Goal: Task Accomplishment & Management: Use online tool/utility

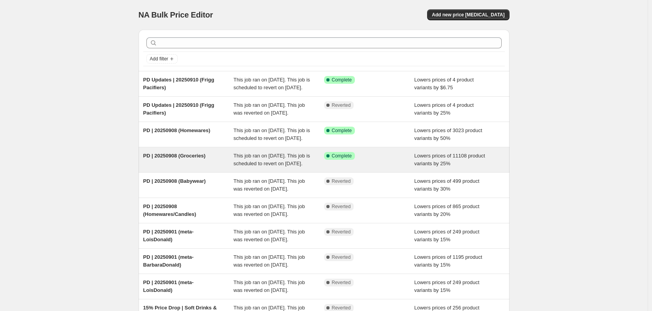
click at [218, 168] on div "PD | 20250908 (Groceries)" at bounding box center [188, 160] width 91 height 16
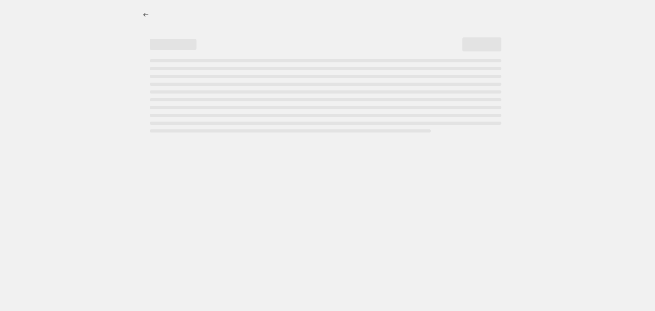
select select "percentage"
select select "tag"
select select "not_equal"
select select "tag"
select select "not_equal"
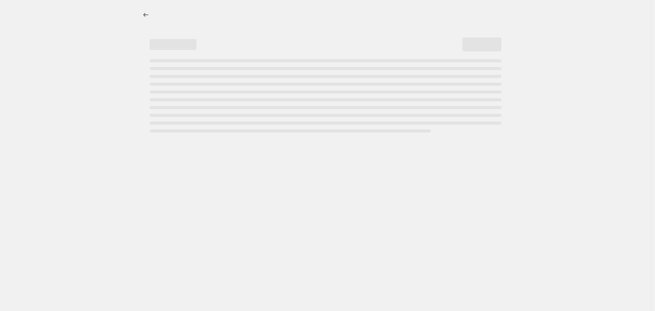
select select "tag"
select select "not_equal"
select select "tag"
select select "not_equal"
select select "tag"
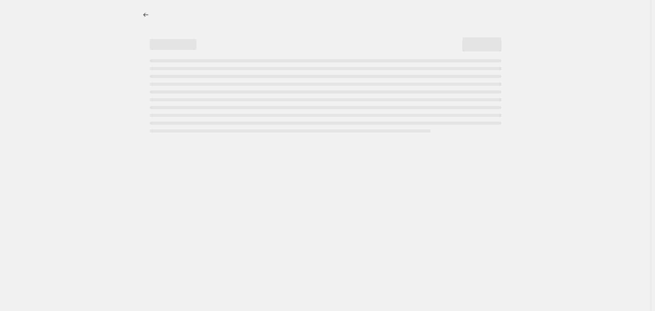
select select "not_equal"
select select "tag"
select select "not_equal"
select select "tag"
select select "not_equal"
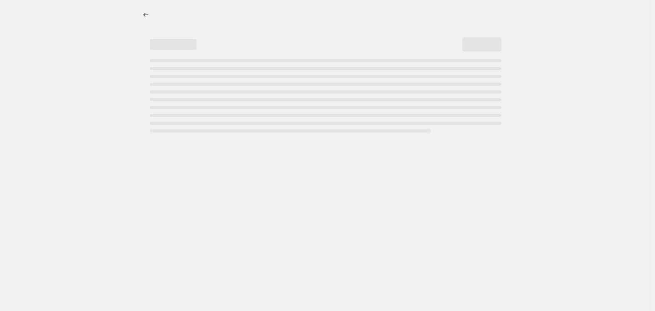
select select "tag"
select select "not_equal"
select select "tag"
select select "not_equal"
select select "tag"
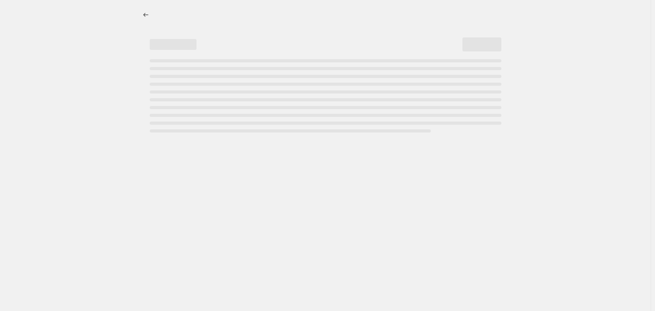
select select "not_equal"
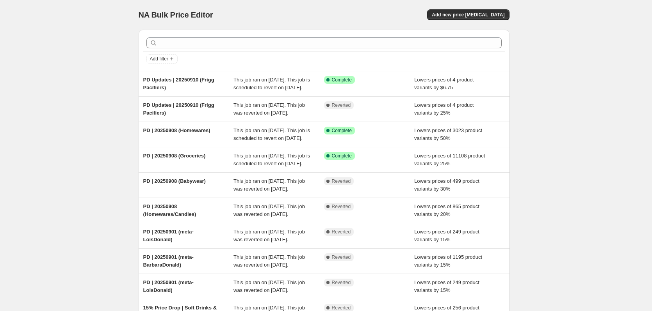
click at [453, 8] on div "NA Bulk Price Editor. This page is ready NA Bulk Price Editor Add new price [ME…" at bounding box center [324, 15] width 371 height 30
click at [459, 15] on span "Add new price [MEDICAL_DATA]" at bounding box center [468, 15] width 73 height 6
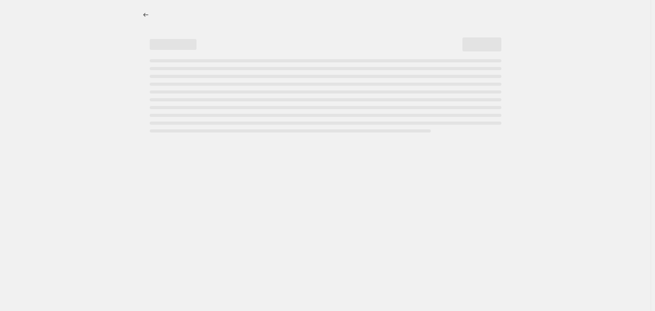
select select "percentage"
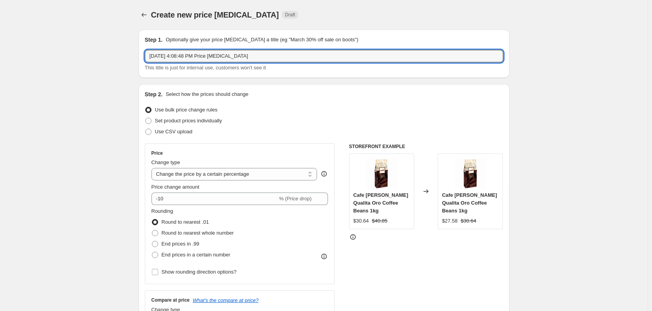
drag, startPoint x: 272, startPoint y: 59, endPoint x: 35, endPoint y: 76, distance: 237.0
type input "PD | 20250915 (meta-LoisDonald)"
click at [169, 200] on input "-10" at bounding box center [214, 199] width 126 height 12
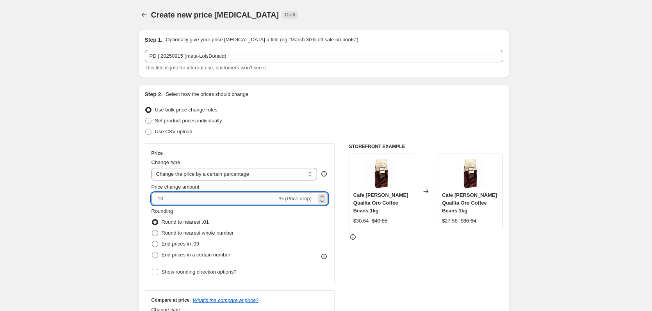
type input "-1"
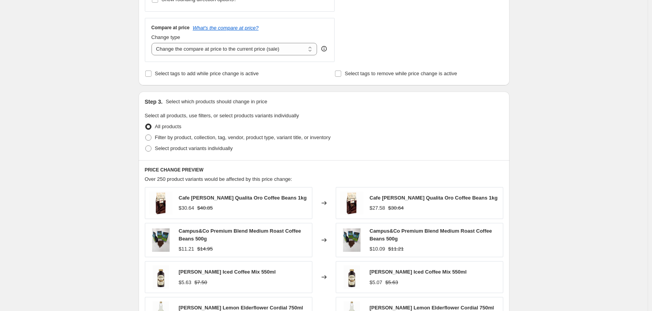
scroll to position [273, 0]
type input "-33.33"
click at [200, 71] on span "Select tags to add while price change is active" at bounding box center [207, 73] width 104 height 6
click at [151, 71] on input "Select tags to add while price change is active" at bounding box center [148, 73] width 6 height 6
checkbox input "true"
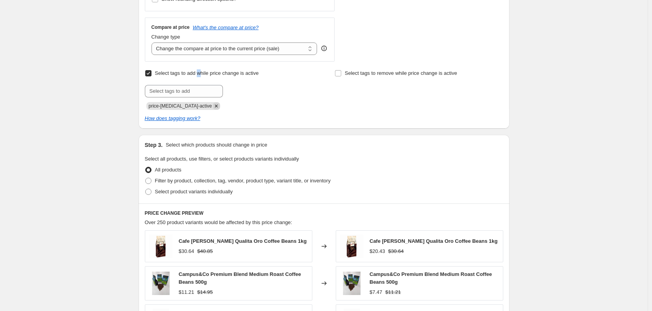
click at [213, 106] on icon "Remove price-change-job-active" at bounding box center [216, 106] width 7 height 7
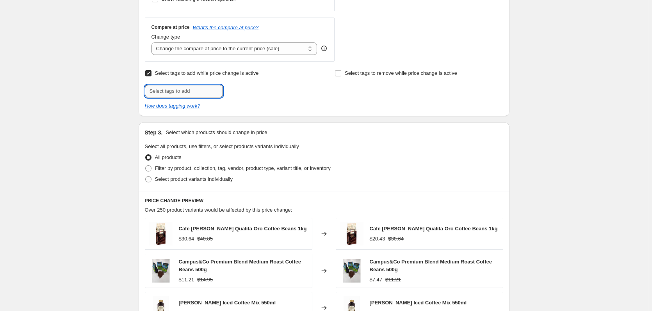
click at [193, 92] on input "text" at bounding box center [184, 91] width 78 height 12
type input "PRICEDROP"
click at [252, 91] on span "PRICEDROP" at bounding box center [254, 90] width 28 height 5
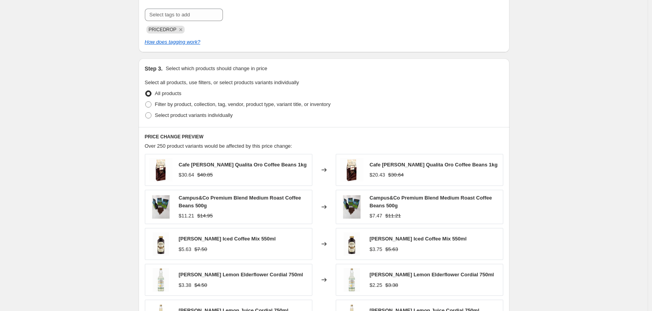
scroll to position [351, 0]
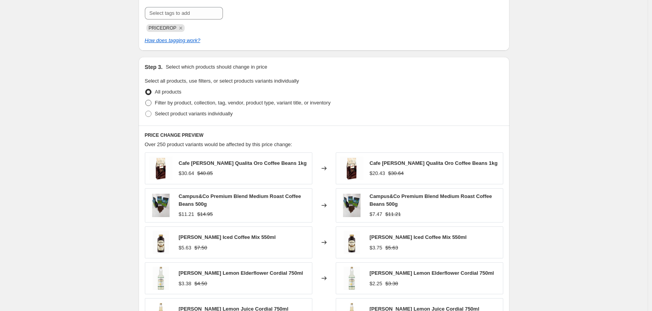
click at [163, 104] on span "Filter by product, collection, tag, vendor, product type, variant title, or inv…" at bounding box center [243, 103] width 176 height 6
click at [146, 100] on input "Filter by product, collection, tag, vendor, product type, variant title, or inv…" at bounding box center [145, 100] width 0 height 0
radio input "true"
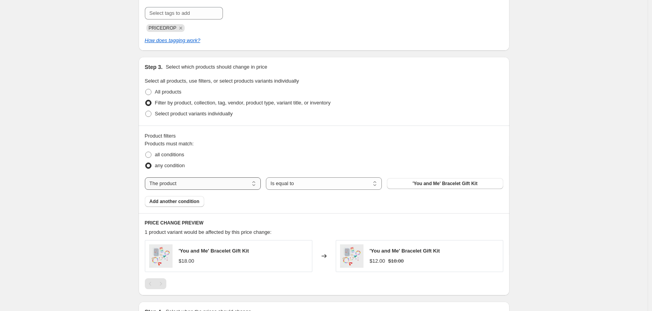
click at [212, 186] on select "The product The product's collection The product's tag The product's vendor The…" at bounding box center [203, 184] width 116 height 12
select select "tag"
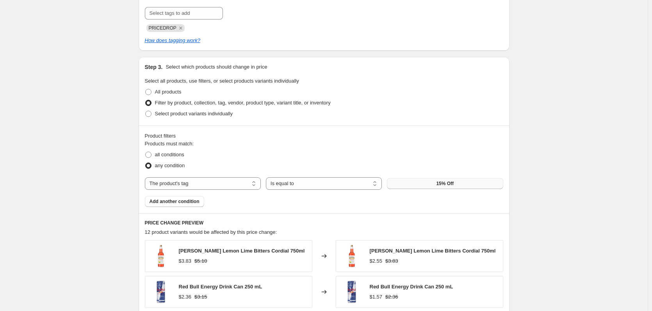
click at [441, 185] on span "15% Off" at bounding box center [445, 184] width 18 height 6
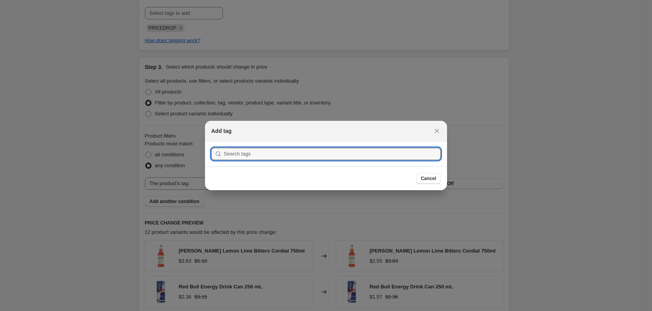
scroll to position [0, 0]
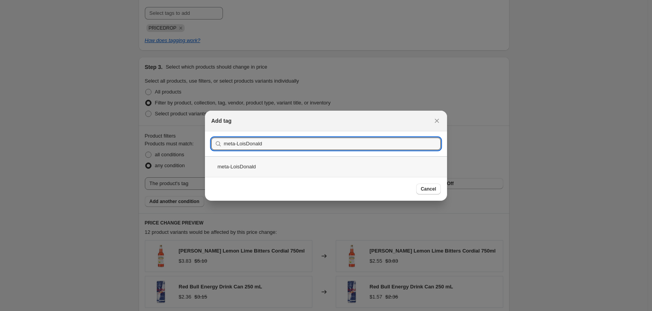
type input "meta-LoisDonald"
click at [274, 167] on div "meta-LoisDonald" at bounding box center [326, 166] width 242 height 21
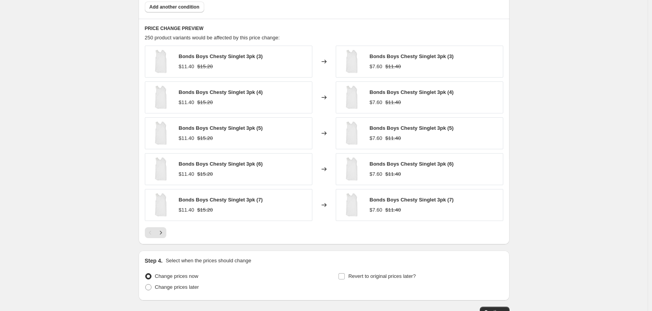
scroll to position [546, 0]
click at [162, 232] on icon "Next" at bounding box center [161, 233] width 8 height 8
click at [165, 234] on icon "Next" at bounding box center [161, 233] width 8 height 8
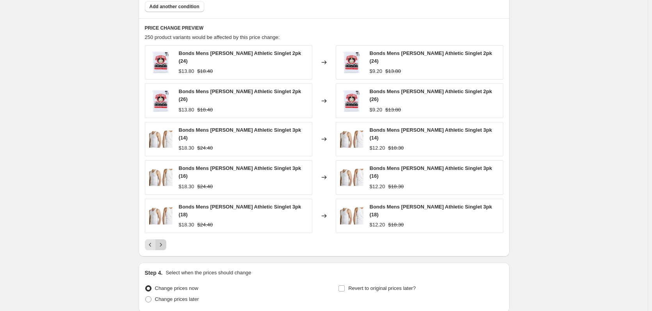
click at [165, 241] on icon "Next" at bounding box center [161, 245] width 8 height 8
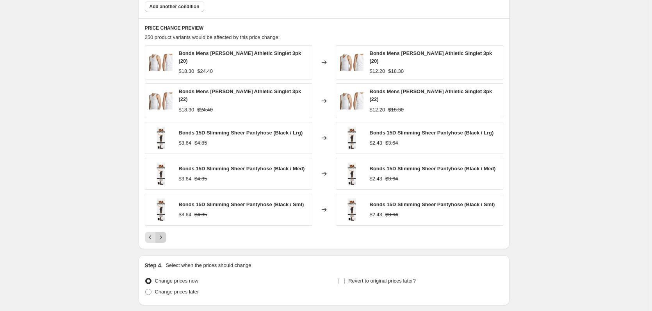
click at [165, 234] on icon "Next" at bounding box center [161, 238] width 8 height 8
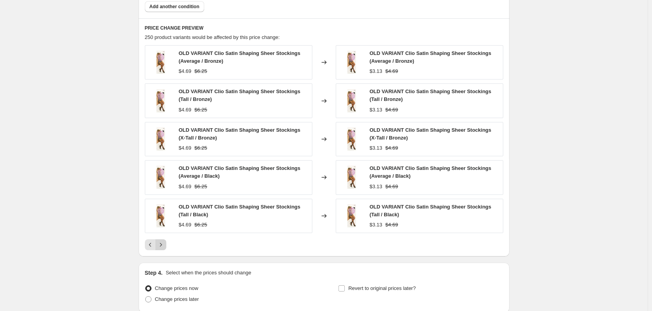
click at [166, 234] on div "OLD VARIANT Clio Satin Shaping Sheer Stockings (Average / Bronze) $4.69 $6.25 C…" at bounding box center [324, 147] width 358 height 205
click at [163, 242] on icon "Next" at bounding box center [161, 245] width 8 height 8
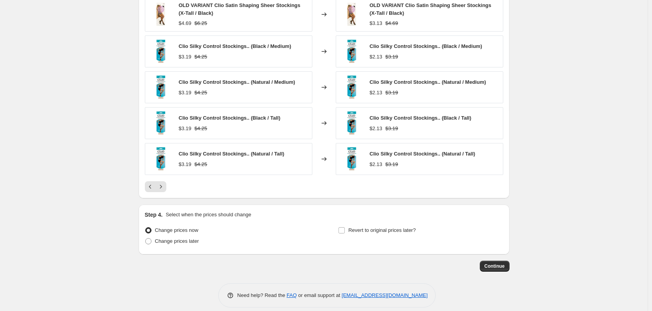
scroll to position [603, 0]
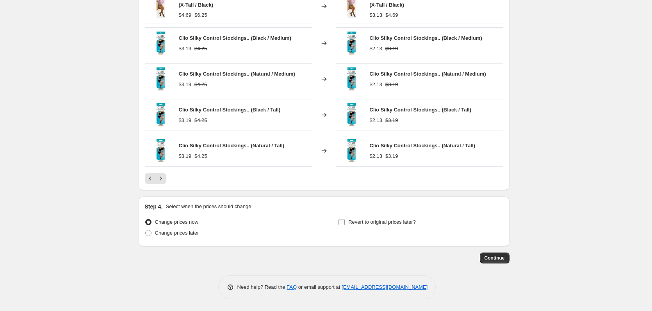
click at [389, 220] on span "Revert to original prices later?" at bounding box center [381, 222] width 67 height 6
click at [345, 220] on input "Revert to original prices later?" at bounding box center [341, 222] width 6 height 6
checkbox input "true"
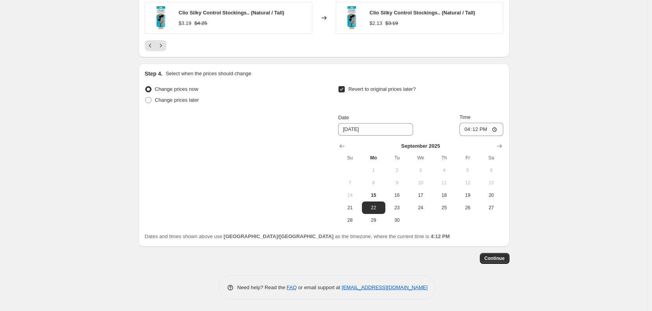
scroll to position [736, 0]
click at [463, 210] on span "26" at bounding box center [467, 207] width 17 height 6
type input "[DATE]"
click at [501, 123] on input "16:12" at bounding box center [481, 129] width 44 height 13
click at [497, 130] on input "16:12" at bounding box center [481, 129] width 44 height 13
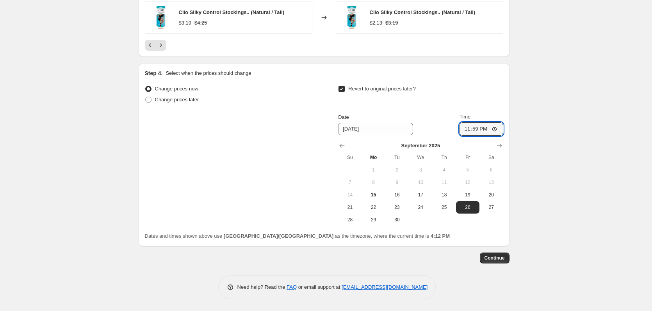
type input "23:59"
click at [507, 258] on button "Continue" at bounding box center [495, 258] width 30 height 11
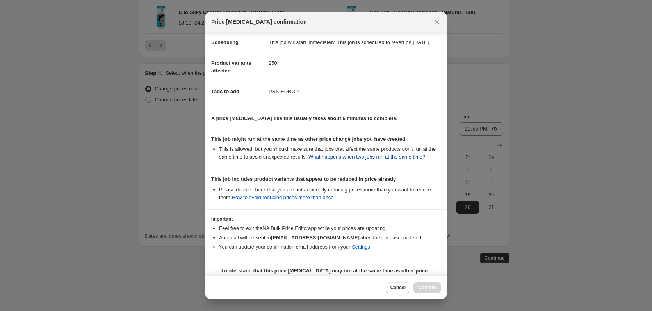
scroll to position [94, 0]
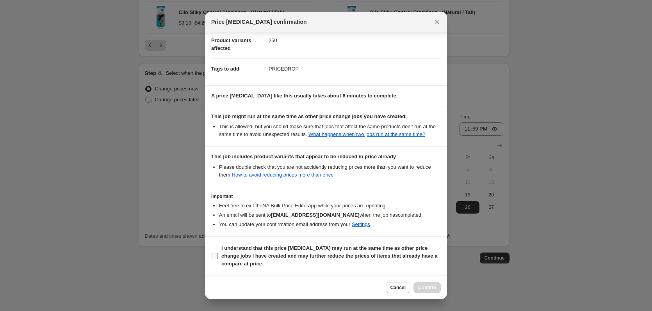
click at [249, 248] on b "I understand that this price [MEDICAL_DATA] may run at the same time as other p…" at bounding box center [329, 255] width 216 height 21
click at [218, 253] on input "I understand that this price [MEDICAL_DATA] may run at the same time as other p…" at bounding box center [214, 256] width 6 height 6
checkbox input "true"
click at [434, 23] on icon "Close" at bounding box center [437, 22] width 8 height 8
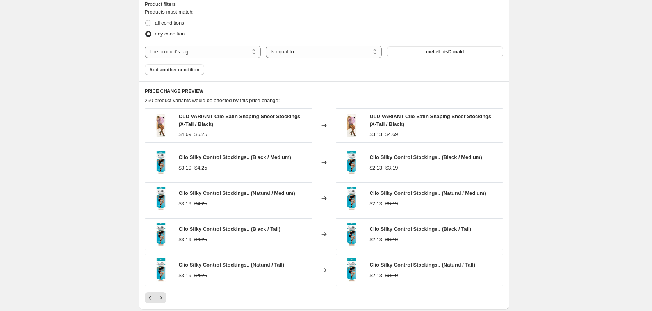
scroll to position [502, 0]
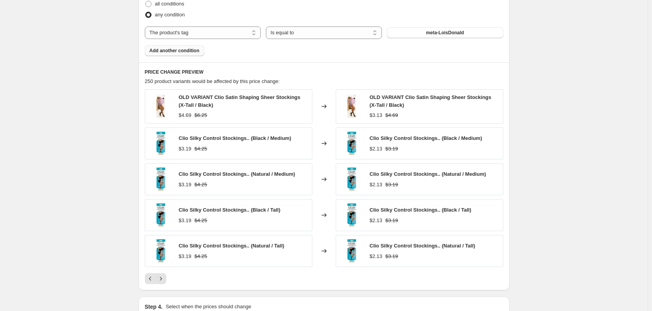
click at [185, 50] on span "Add another condition" at bounding box center [174, 51] width 50 height 6
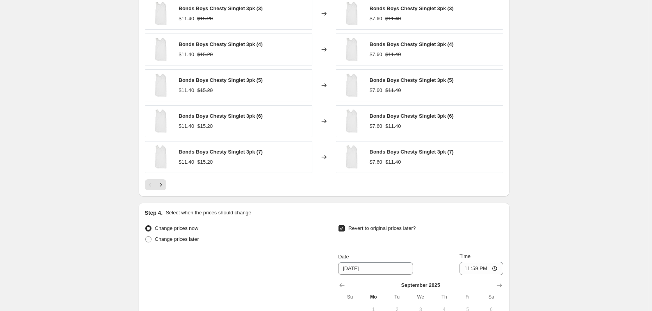
scroll to position [619, 0]
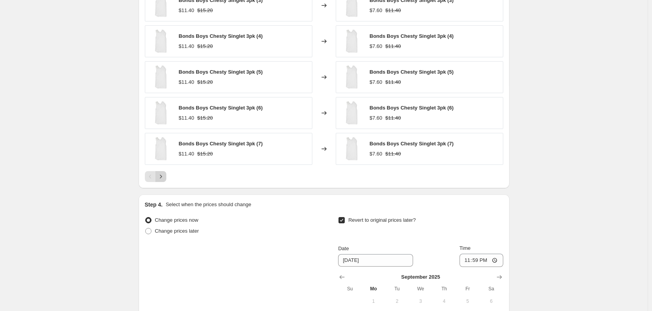
click at [168, 176] on div at bounding box center [324, 176] width 358 height 11
click at [165, 176] on icon "Next" at bounding box center [161, 177] width 8 height 8
click at [164, 179] on icon "Next" at bounding box center [161, 177] width 8 height 8
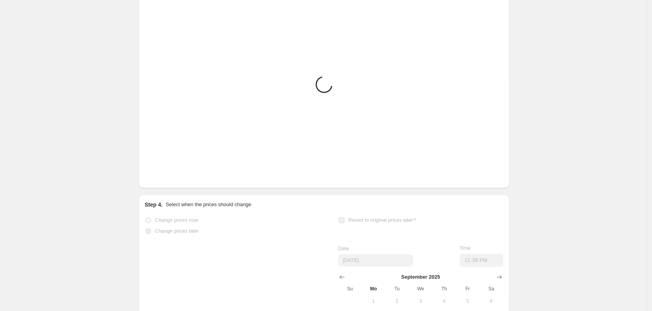
click at [164, 179] on icon "Next" at bounding box center [161, 177] width 8 height 8
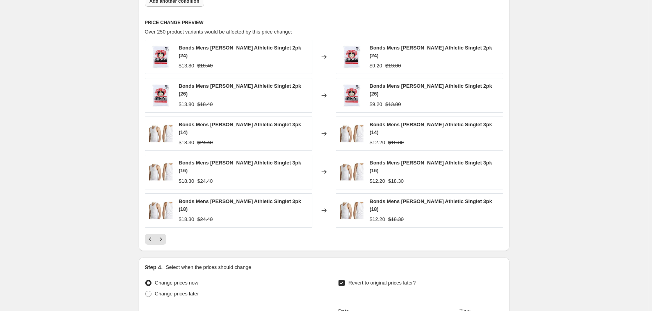
scroll to position [385, 0]
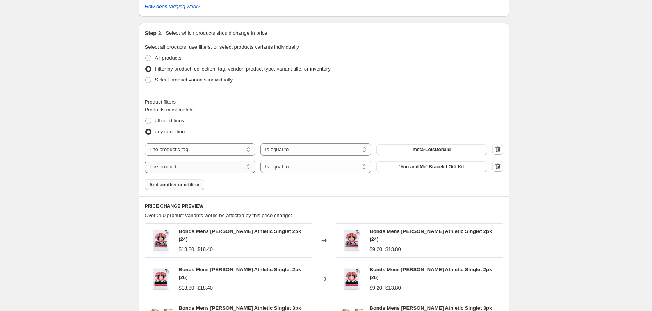
click at [231, 164] on select "The product The product's collection The product's tag The product's vendor The…" at bounding box center [200, 167] width 111 height 12
select select "collection"
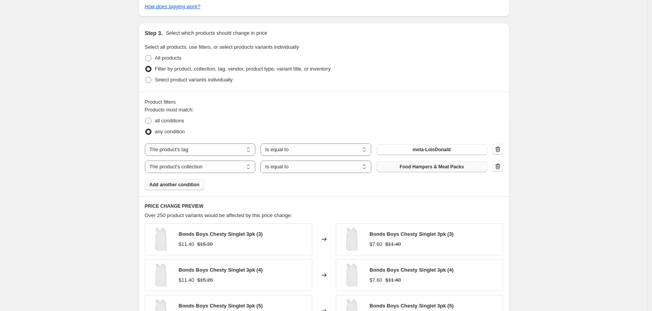
click at [439, 164] on button "Food Hampers & Meat Packs" at bounding box center [431, 167] width 111 height 11
click at [172, 124] on span "all conditions" at bounding box center [169, 121] width 29 height 6
click at [146, 118] on input "all conditions" at bounding box center [145, 118] width 0 height 0
radio input "true"
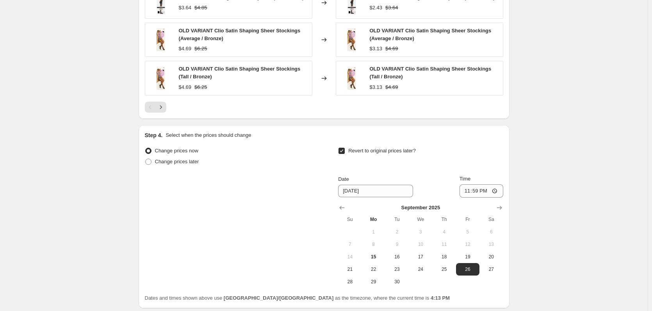
scroll to position [756, 0]
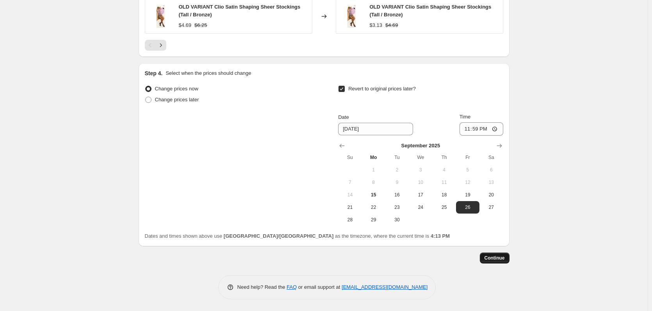
click at [494, 258] on span "Continue" at bounding box center [494, 258] width 20 height 6
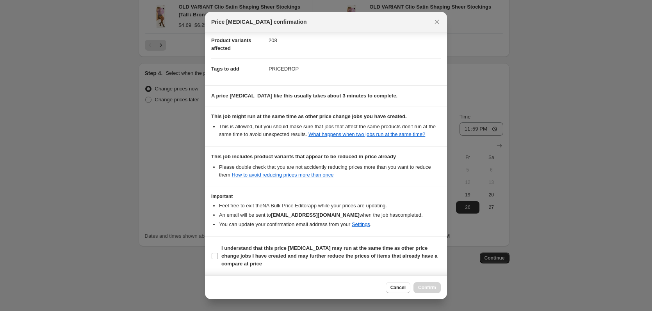
scroll to position [94, 0]
click at [257, 251] on b "I understand that this price [MEDICAL_DATA] may run at the same time as other p…" at bounding box center [329, 255] width 216 height 21
click at [302, 253] on b "I understand that this price [MEDICAL_DATA] may run at the same time as other p…" at bounding box center [329, 255] width 216 height 21
click at [218, 253] on input "I understand that this price [MEDICAL_DATA] may run at the same time as other p…" at bounding box center [214, 256] width 6 height 6
checkbox input "true"
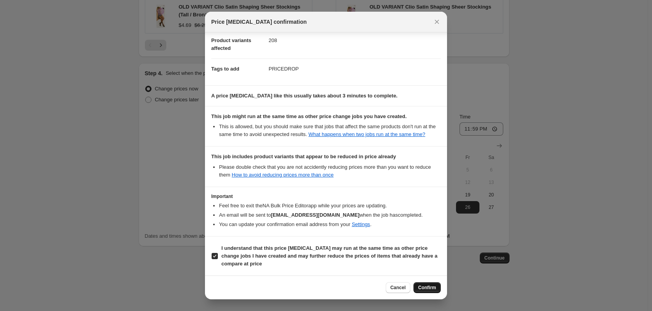
click at [431, 287] on span "Confirm" at bounding box center [427, 288] width 18 height 6
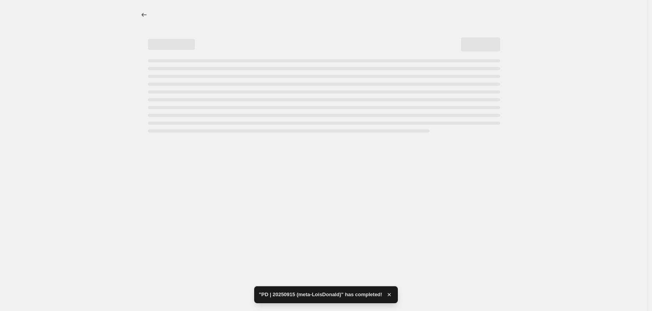
select select "percentage"
select select "tag"
select select "collection"
